Goal: Book appointment/travel/reservation

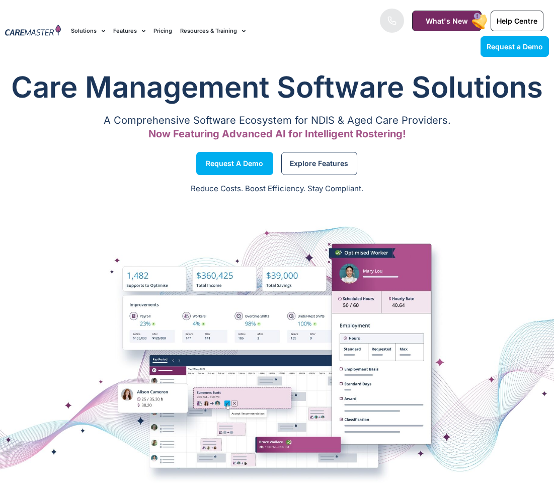
click at [158, 36] on link "Pricing" at bounding box center [162, 31] width 19 height 34
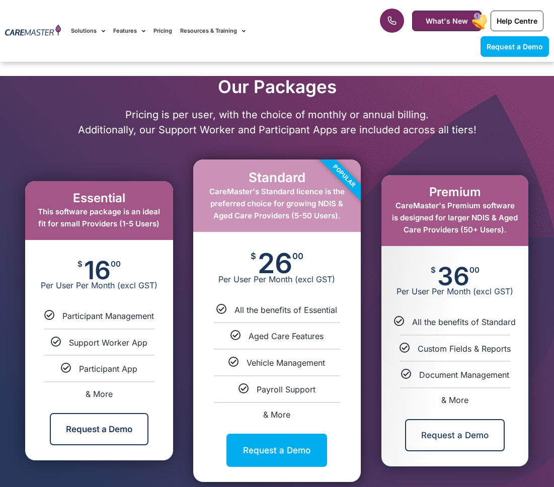
scroll to position [437, 0]
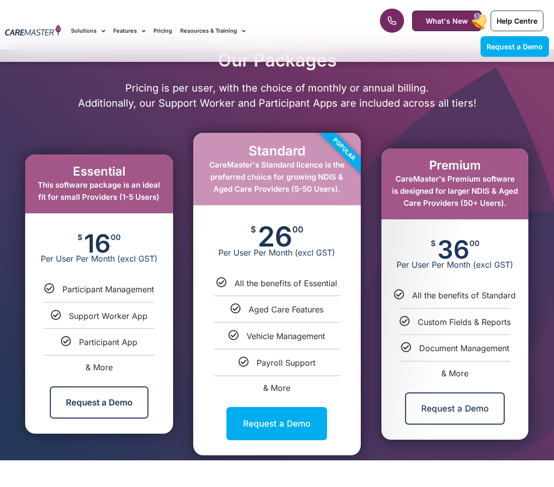
click at [277, 119] on div "Our Packages Pricing is per user, with the choice of monthly or annual billing.…" at bounding box center [277, 254] width 534 height 411
